Goal: Task Accomplishment & Management: Manage account settings

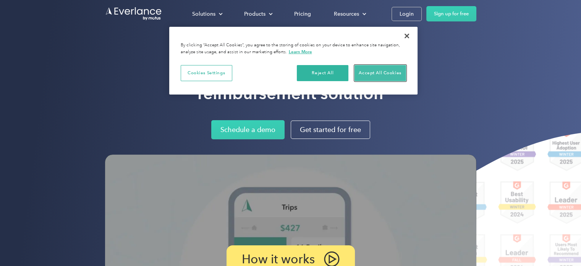
click at [374, 75] on button "Accept All Cookies" at bounding box center [381, 73] width 52 height 16
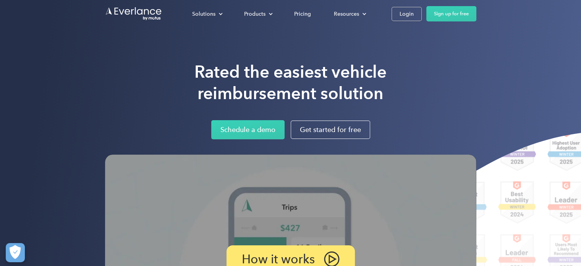
click at [399, 6] on div "Solutions For companies Easy vehicle reimbursements For self-employed Maximize …" at bounding box center [290, 14] width 371 height 28
click at [410, 10] on div "Login" at bounding box center [407, 14] width 14 height 10
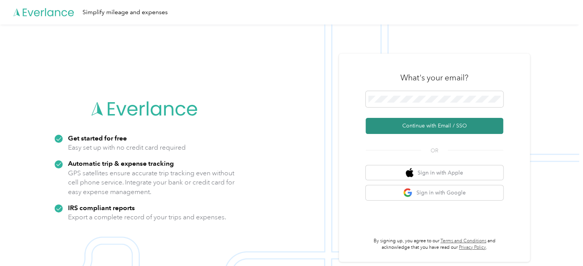
click at [457, 120] on button "Continue with Email / SSO" at bounding box center [435, 126] width 138 height 16
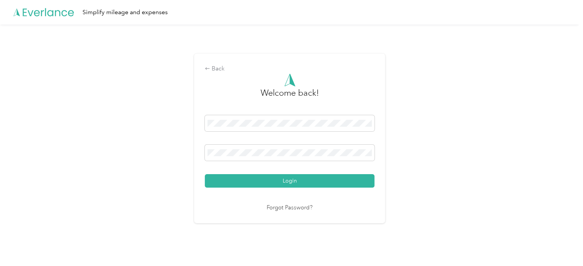
click at [272, 180] on button "Login" at bounding box center [290, 180] width 170 height 13
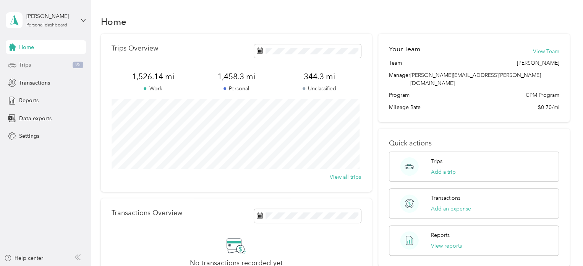
click at [31, 63] on div "Trips 95" at bounding box center [46, 65] width 80 height 14
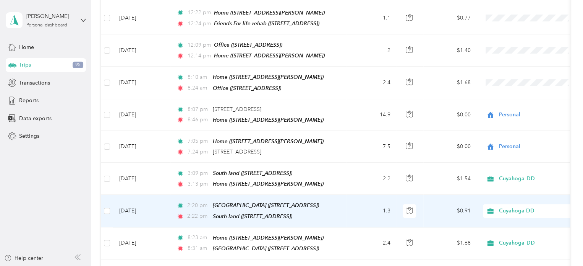
scroll to position [441, 0]
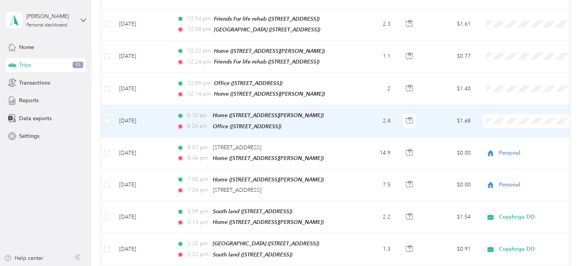
click at [505, 125] on span "Cuyahoga DD" at bounding box center [537, 125] width 71 height 8
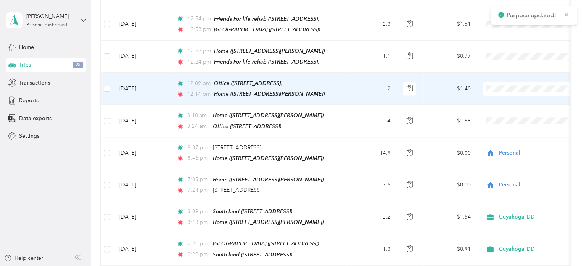
click at [509, 95] on span "Cuyahoga DD" at bounding box center [537, 93] width 71 height 8
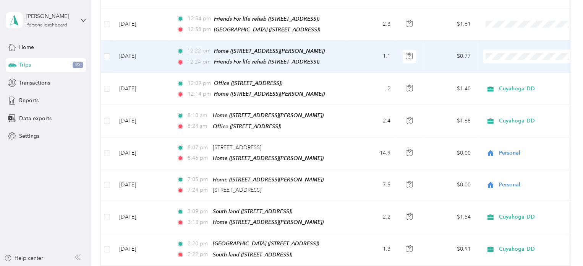
click at [505, 60] on span "Cuyahoga DD" at bounding box center [537, 62] width 71 height 8
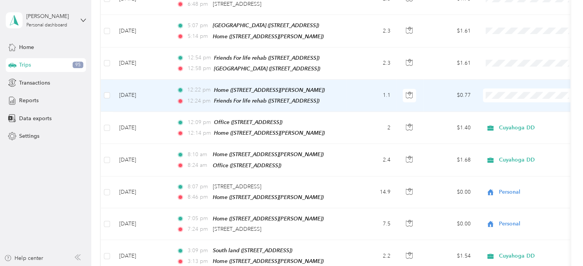
scroll to position [365, 0]
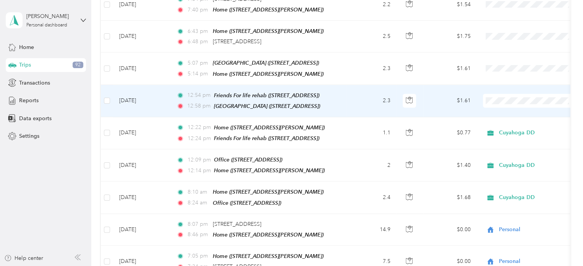
click at [515, 106] on span "Cuyahoga DD" at bounding box center [537, 107] width 71 height 8
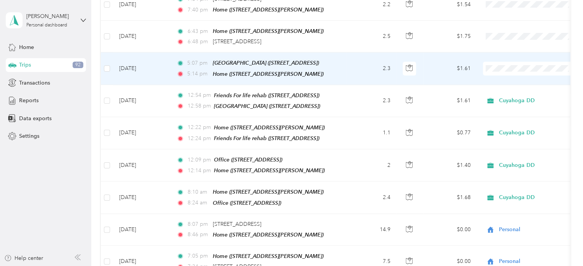
click at [505, 65] on span at bounding box center [530, 69] width 95 height 14
click at [508, 75] on span "Cuyahoga DD" at bounding box center [537, 76] width 71 height 8
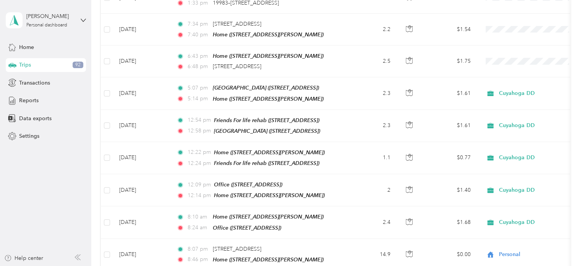
scroll to position [288, 0]
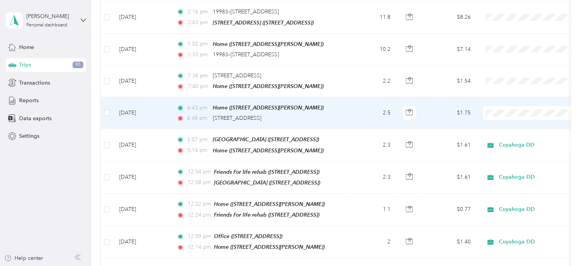
click at [514, 119] on span "Cuyahoga DD" at bounding box center [537, 121] width 71 height 8
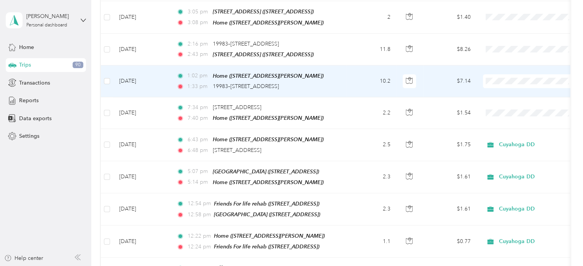
click at [509, 90] on li "Cuyahoga DD" at bounding box center [530, 87] width 95 height 13
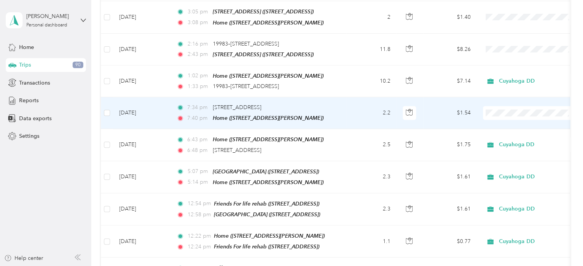
click at [506, 120] on span "Cuyahoga DD" at bounding box center [537, 119] width 71 height 8
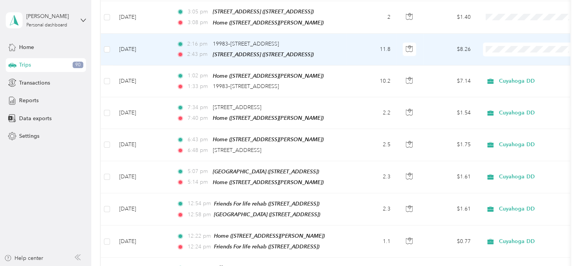
click at [510, 57] on span "Cuyahoga DD" at bounding box center [537, 58] width 71 height 8
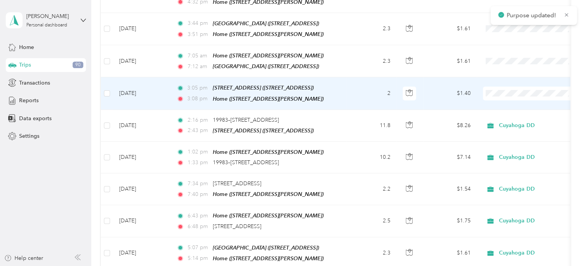
scroll to position [212, 0]
click at [501, 87] on span at bounding box center [530, 94] width 95 height 14
click at [509, 101] on span "Cuyahoga DD" at bounding box center [537, 103] width 71 height 8
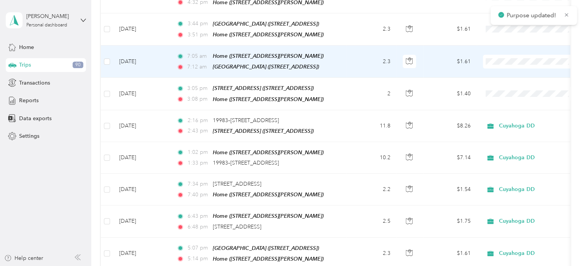
click at [509, 63] on span at bounding box center [530, 62] width 95 height 14
click at [506, 63] on span at bounding box center [530, 62] width 95 height 14
click at [510, 76] on ol "Cuyahoga DD Personal" at bounding box center [530, 78] width 95 height 27
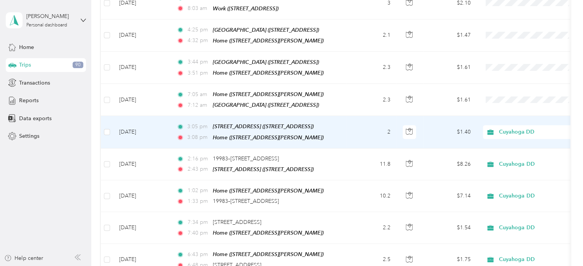
scroll to position [135, 0]
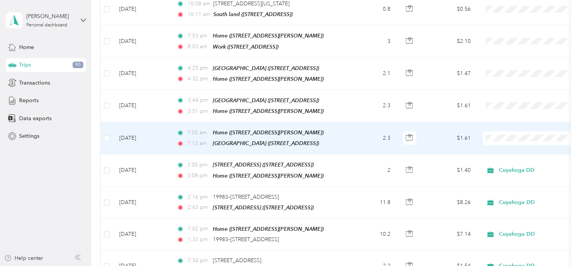
click at [502, 146] on span "Cuyahoga DD" at bounding box center [537, 148] width 71 height 8
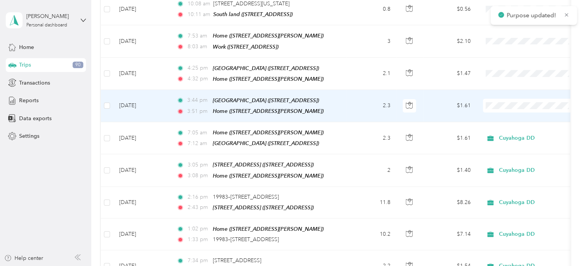
click at [504, 115] on span "Cuyahoga DD" at bounding box center [537, 116] width 71 height 8
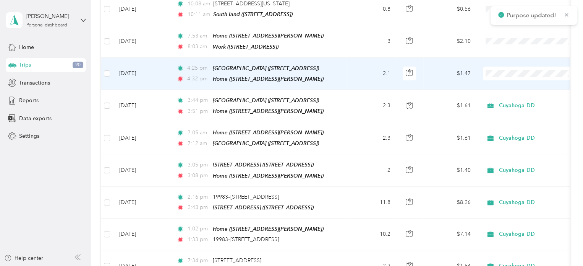
click at [504, 85] on span "Cuyahoga DD" at bounding box center [537, 86] width 71 height 8
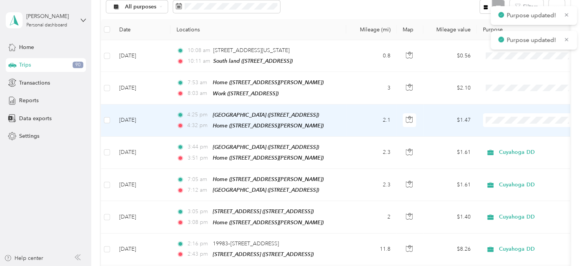
scroll to position [59, 0]
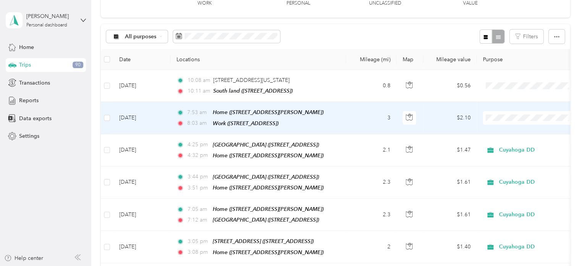
click at [513, 128] on span "Cuyahoga DD" at bounding box center [537, 131] width 71 height 8
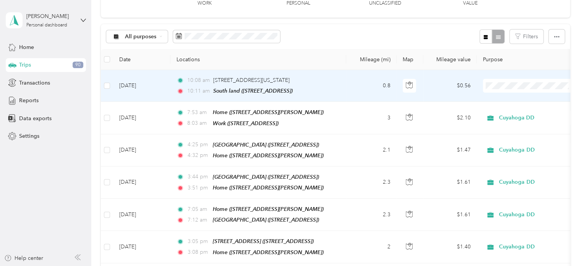
click at [504, 89] on span at bounding box center [530, 86] width 95 height 14
click at [408, 85] on icon "button" at bounding box center [409, 84] width 7 height 7
click at [223, 81] on span "7179, 130th Street, Middleburg Heights, Cuyahoga County, Ohio, 44130, USA" at bounding box center [251, 80] width 76 height 6
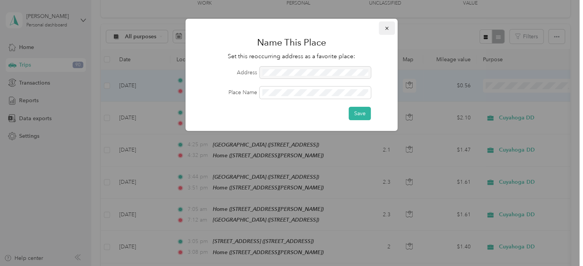
click at [390, 31] on button "button" at bounding box center [387, 27] width 16 height 13
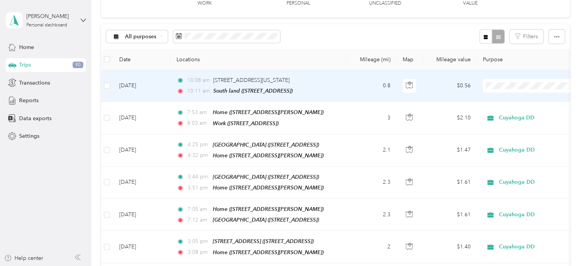
click at [196, 80] on span "10:08 am" at bounding box center [198, 80] width 23 height 8
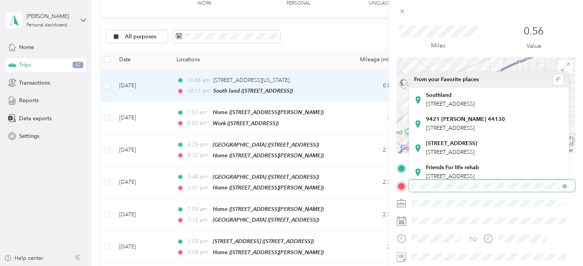
scroll to position [0, 11]
click at [579, 183] on html "Lisa Ligus Personal dashboard Home Trips 82 Transactions Reports Data exports S…" at bounding box center [289, 133] width 579 height 266
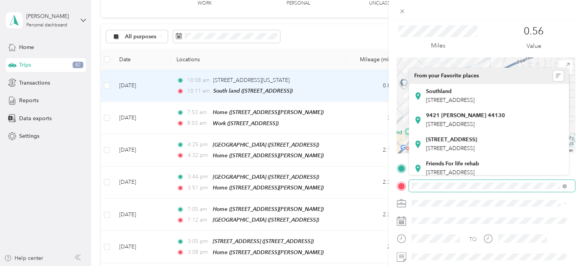
scroll to position [0, 0]
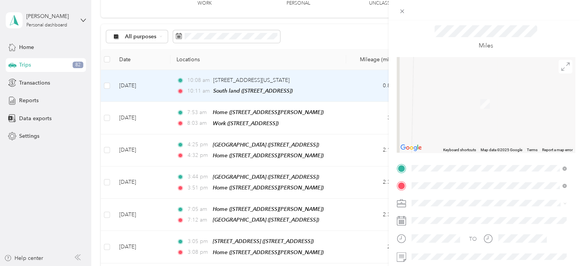
click at [498, 107] on li "6149 W 130th St, Parma, OH 6149 W 130th St, 44130, Parma, OH, United States" at bounding box center [489, 100] width 160 height 24
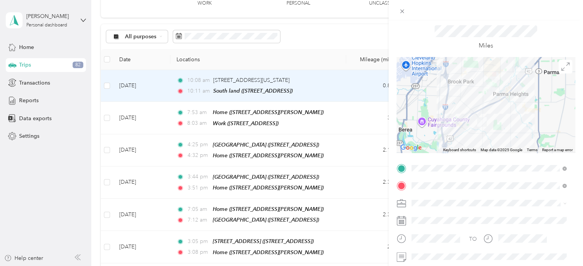
click at [327, 32] on div "Trip details Save This trip cannot be edited because it is either under review,…" at bounding box center [291, 133] width 583 height 266
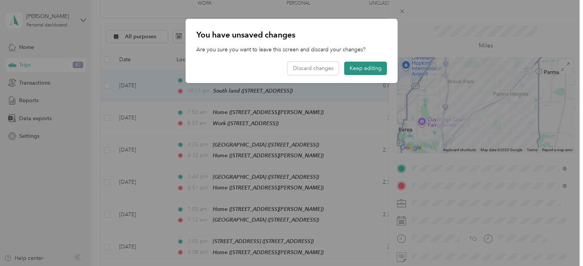
click at [364, 66] on button "Keep editing" at bounding box center [365, 68] width 43 height 13
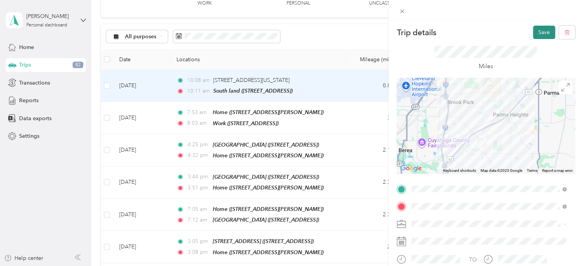
click at [542, 35] on button "Save" at bounding box center [544, 32] width 22 height 13
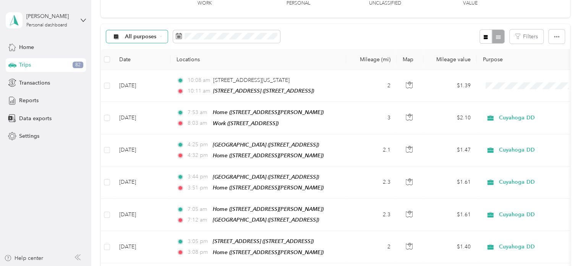
click at [156, 36] on span "All purposes" at bounding box center [141, 36] width 32 height 5
click at [154, 83] on ol "All purposes Unclassified Cuyahoga DD Personal" at bounding box center [136, 70] width 61 height 53
click at [36, 102] on span "Reports" at bounding box center [28, 100] width 19 height 8
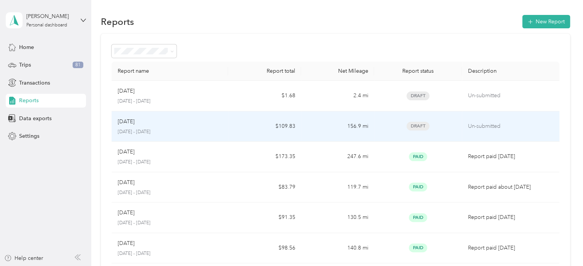
click at [236, 119] on td "$109.83" at bounding box center [264, 126] width 73 height 31
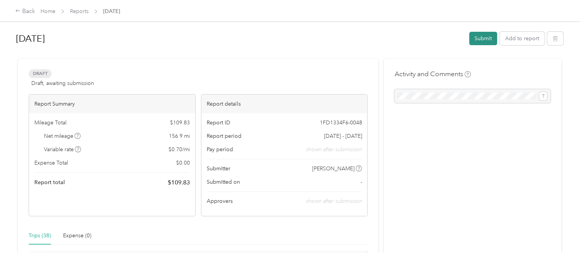
click at [480, 41] on button "Submit" at bounding box center [483, 38] width 28 height 13
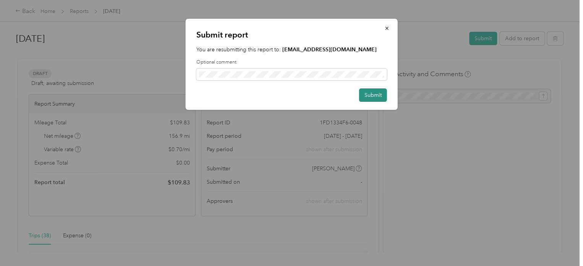
click at [370, 97] on button "Submit" at bounding box center [373, 94] width 28 height 13
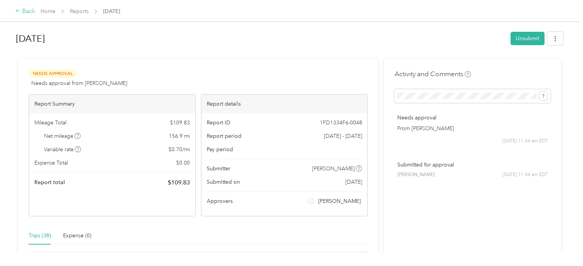
click at [29, 12] on div "Back" at bounding box center [25, 11] width 20 height 9
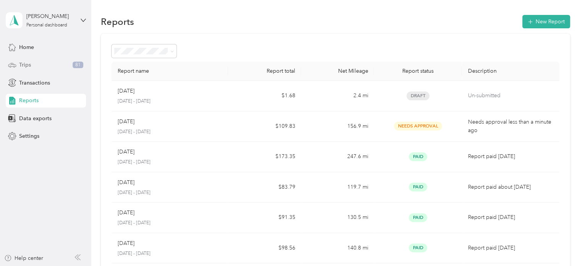
click at [24, 69] on div "Trips 81" at bounding box center [46, 65] width 80 height 14
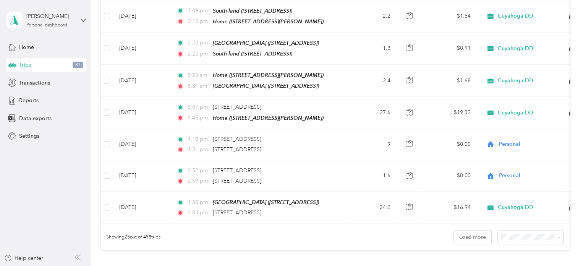
scroll to position [670, 0]
